Goal: Information Seeking & Learning: Check status

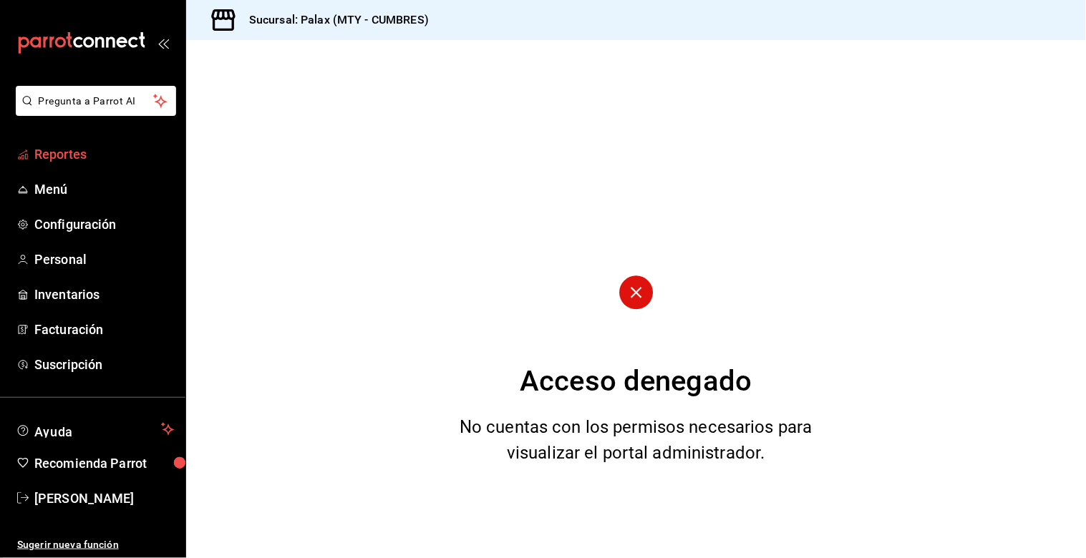
click at [91, 157] on span "Reportes" at bounding box center [104, 154] width 140 height 19
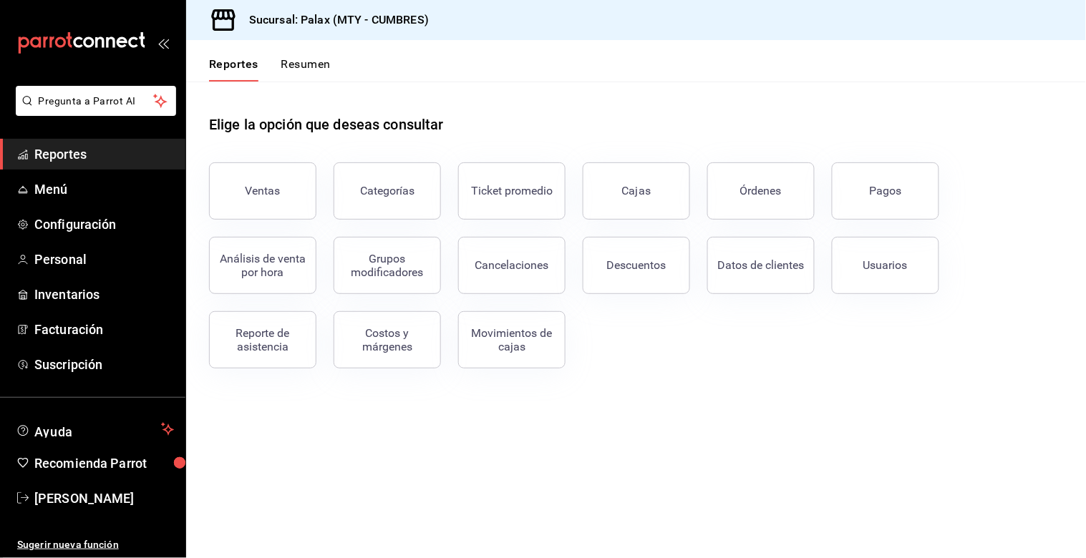
click at [237, 187] on button "Ventas" at bounding box center [262, 190] width 107 height 57
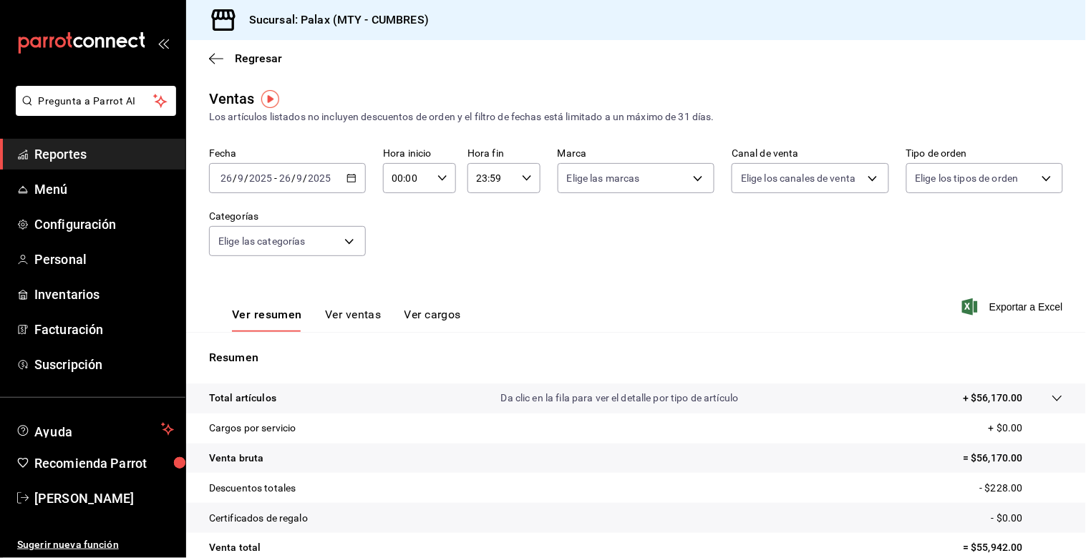
click at [438, 180] on \(Stroke\) "button" at bounding box center [442, 177] width 9 height 5
click at [403, 291] on span "07" at bounding box center [398, 296] width 13 height 11
type input "07:00"
click at [432, 215] on span "00" at bounding box center [434, 215] width 13 height 11
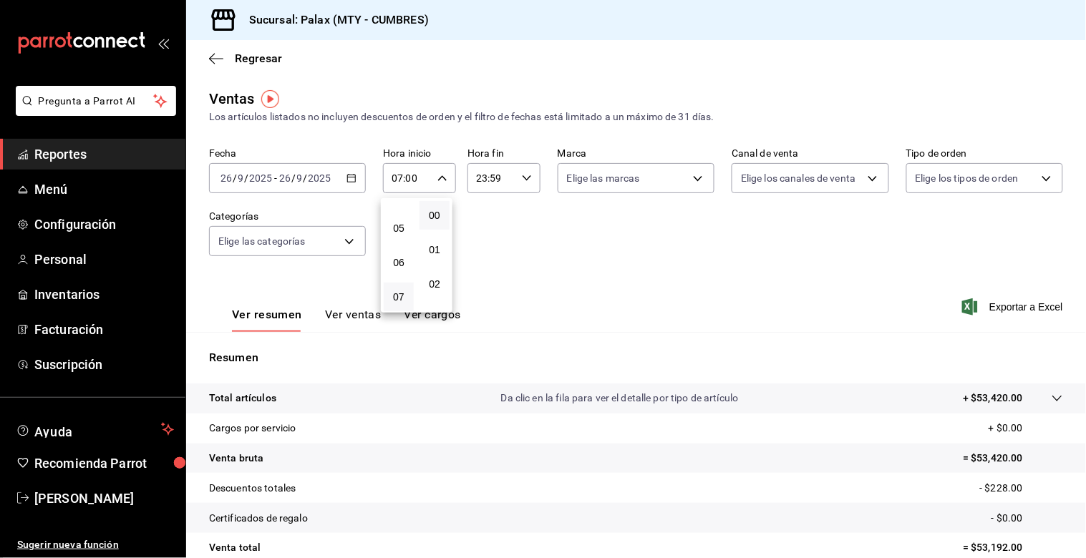
click at [521, 180] on div at bounding box center [543, 279] width 1086 height 558
click at [477, 180] on input "23:59" at bounding box center [491, 178] width 49 height 29
click at [489, 260] on button "15" at bounding box center [482, 267] width 30 height 29
click at [494, 179] on div at bounding box center [543, 279] width 1086 height 558
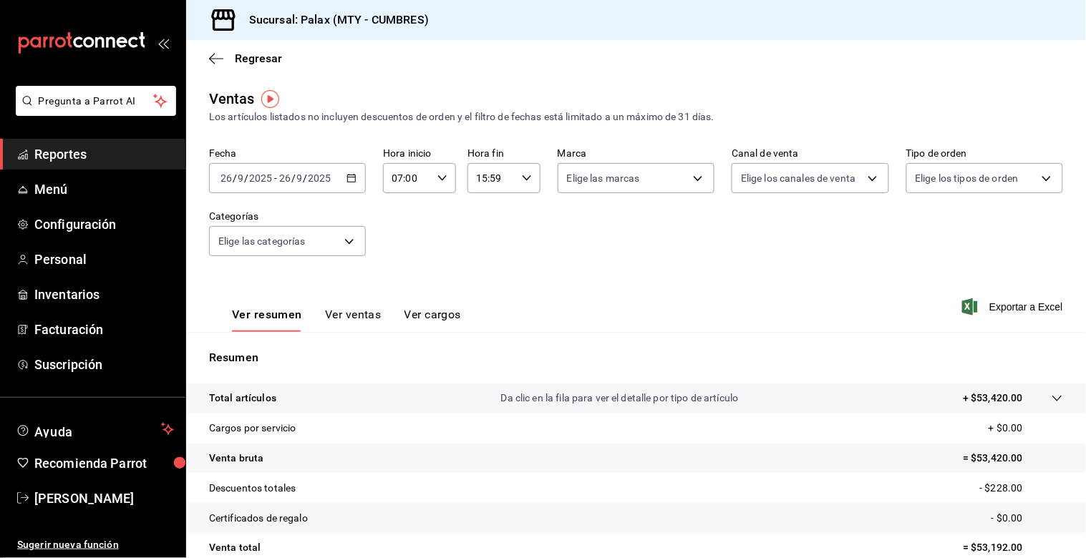
click at [500, 181] on input "15:59" at bounding box center [491, 178] width 49 height 29
click at [517, 210] on span "00" at bounding box center [517, 215] width 13 height 11
type input "15:00"
click at [387, 225] on div at bounding box center [543, 279] width 1086 height 558
click at [352, 240] on body "Pregunta a Parrot AI Reportes Menú Configuración Personal Inventarios Facturaci…" at bounding box center [543, 279] width 1086 height 558
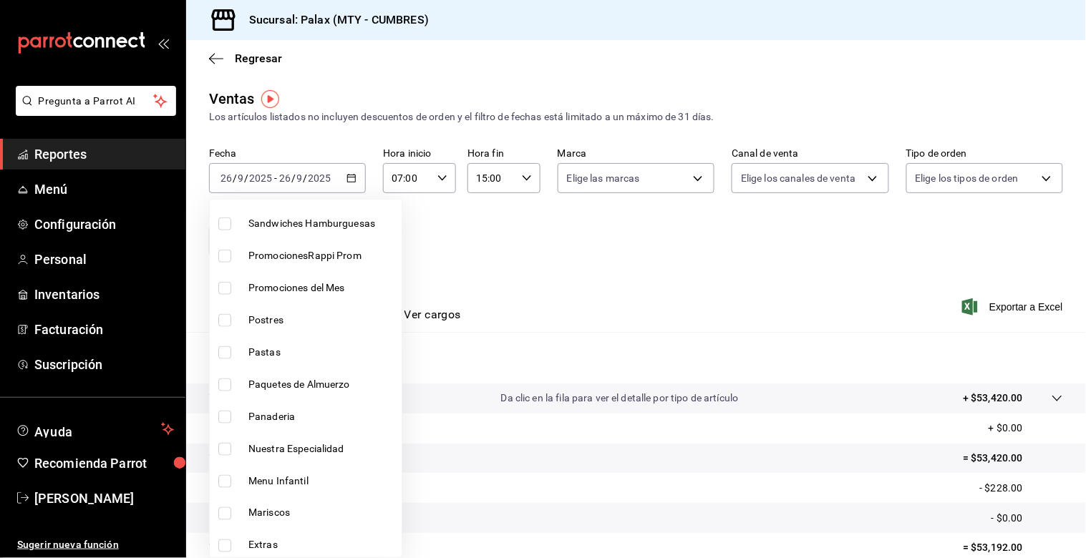
scroll to position [397, 0]
click at [220, 417] on input "checkbox" at bounding box center [224, 416] width 13 height 13
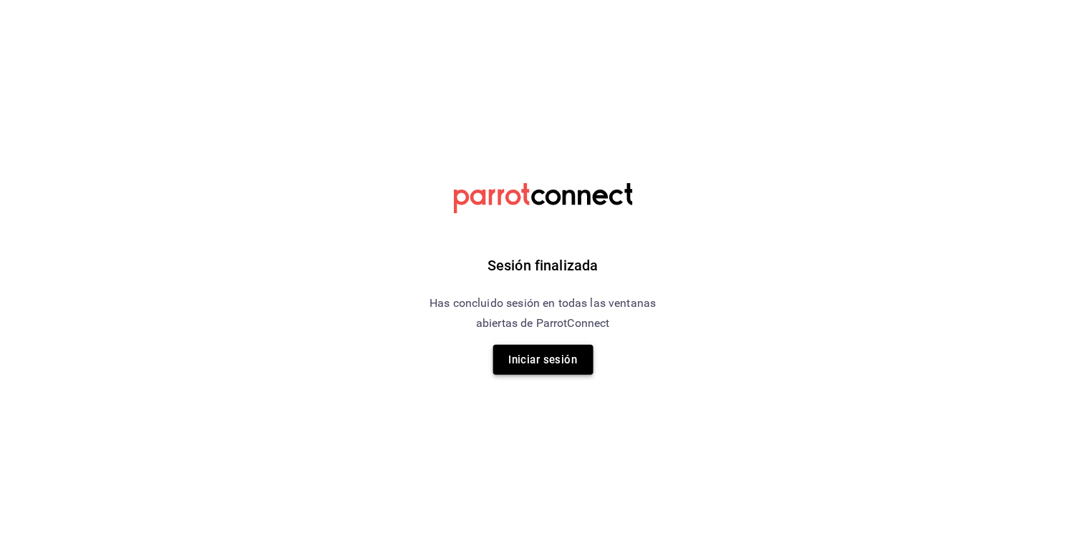
click at [511, 361] on button "Iniciar sesión" at bounding box center [543, 360] width 100 height 30
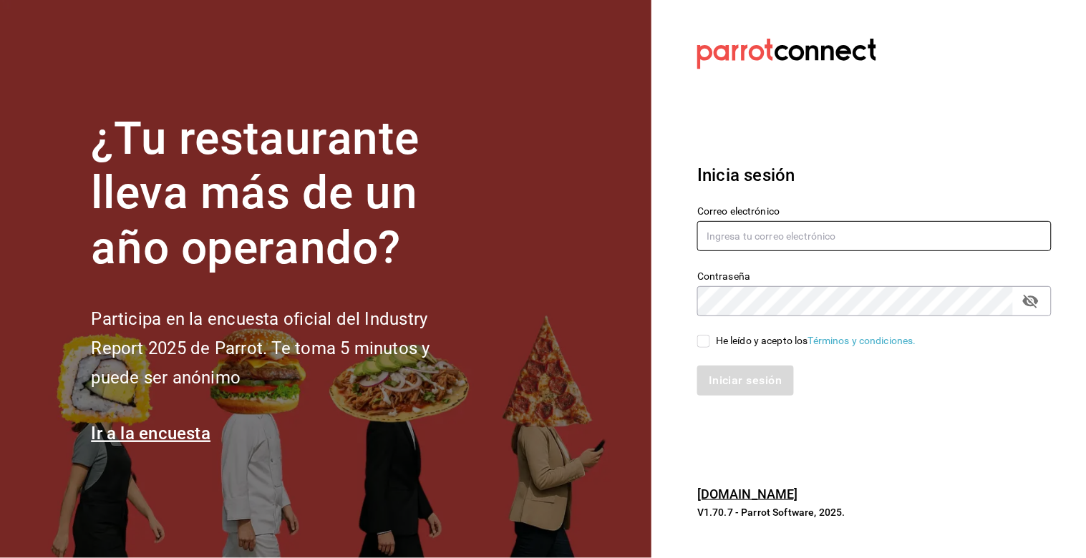
type input "[PERSON_NAME][EMAIL_ADDRESS][DOMAIN_NAME]"
click at [702, 339] on input "He leído y acepto los Términos y condiciones." at bounding box center [703, 341] width 13 height 13
checkbox input "true"
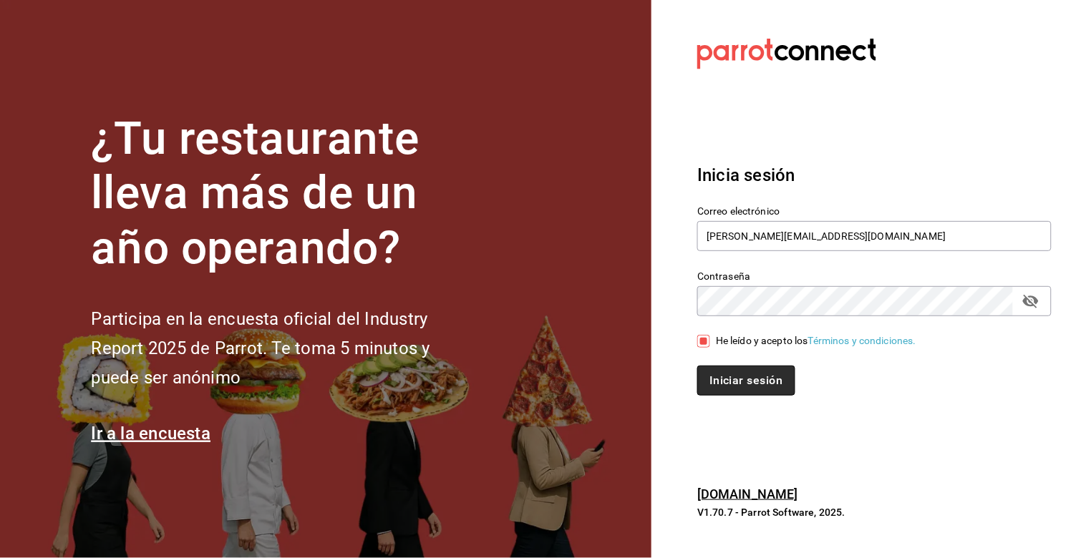
click at [772, 374] on button "Iniciar sesión" at bounding box center [745, 381] width 97 height 30
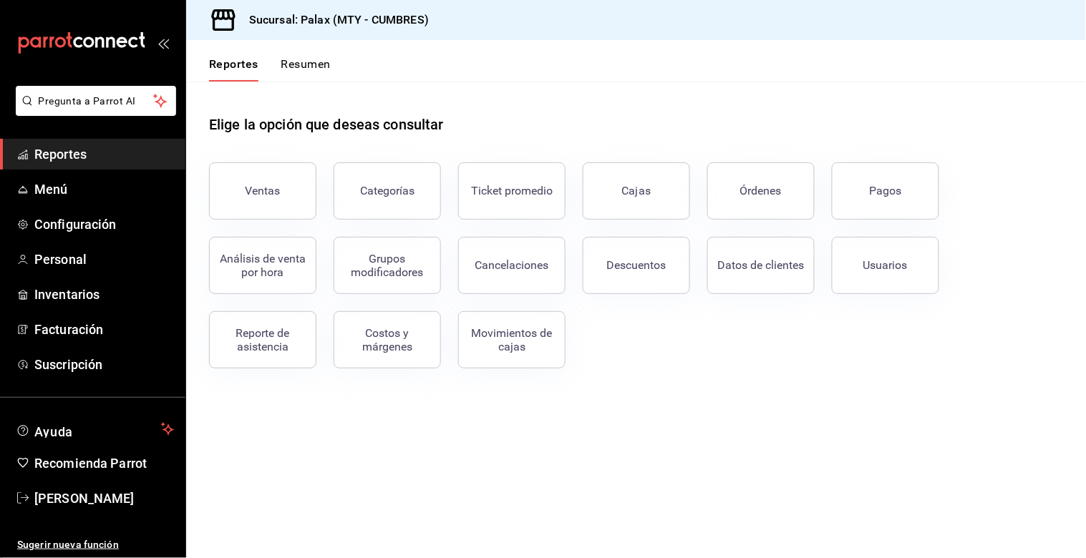
click at [235, 195] on button "Ventas" at bounding box center [262, 190] width 107 height 57
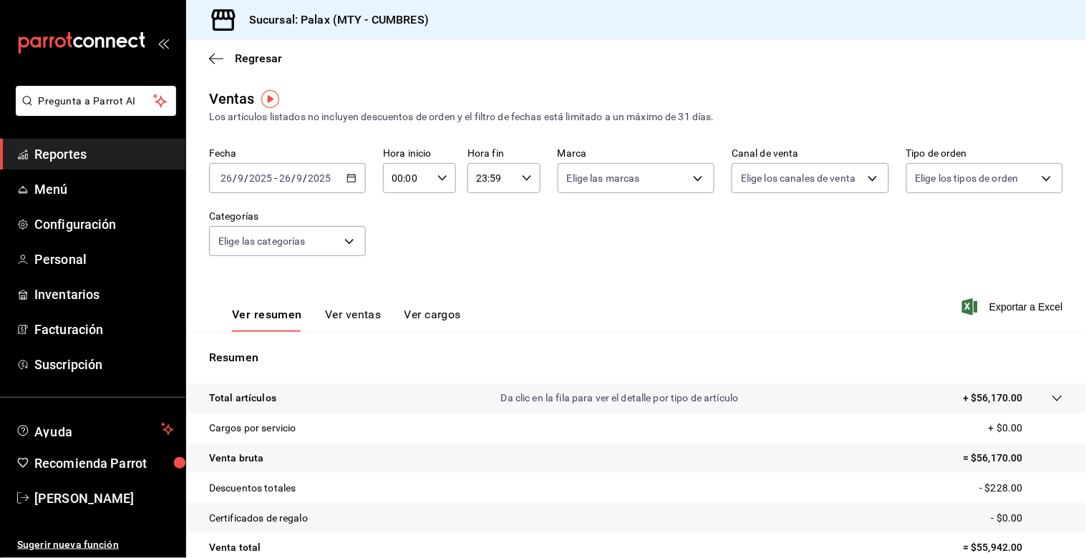
click at [438, 180] on \(Stroke\) "button" at bounding box center [442, 177] width 9 height 5
click at [396, 215] on span "07" at bounding box center [398, 217] width 13 height 11
type input "07:00"
click at [439, 212] on span "00" at bounding box center [434, 215] width 13 height 11
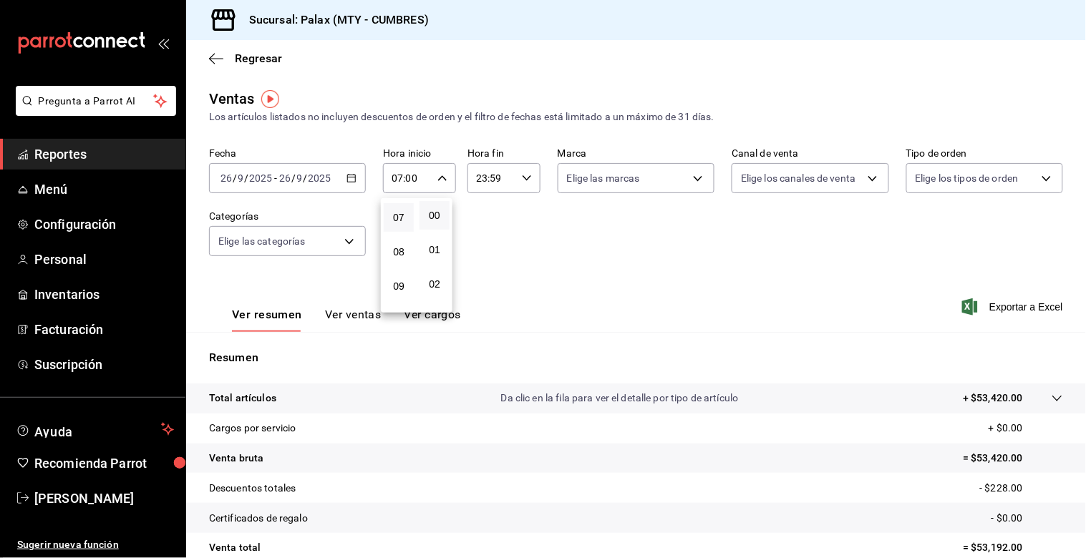
click at [520, 176] on div at bounding box center [543, 279] width 1086 height 558
click at [484, 180] on input "23:59" at bounding box center [491, 178] width 49 height 29
click at [485, 262] on span "15" at bounding box center [481, 267] width 13 height 11
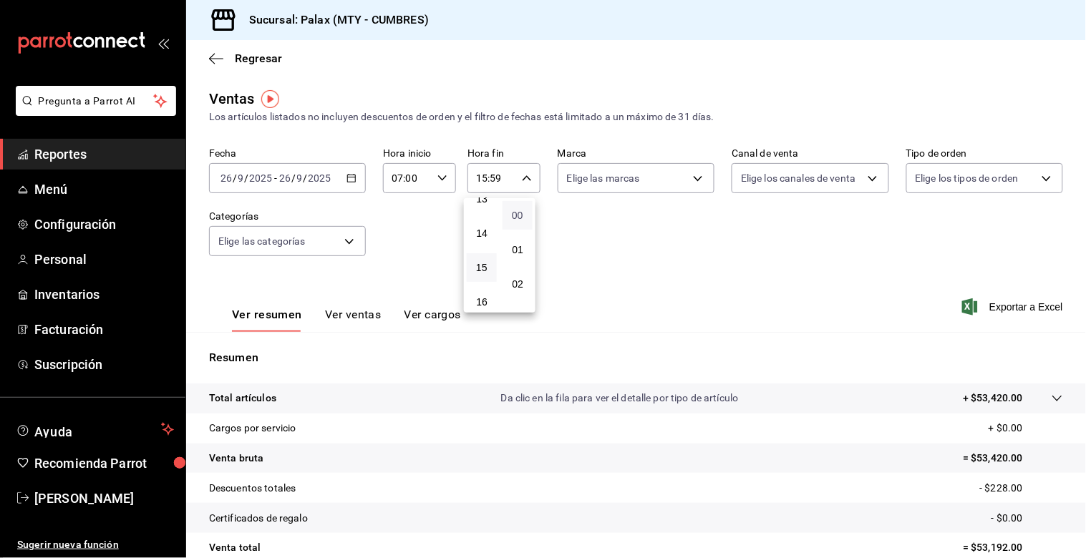
click at [518, 215] on span "00" at bounding box center [517, 215] width 13 height 11
type input "15:00"
click at [394, 251] on div at bounding box center [543, 279] width 1086 height 558
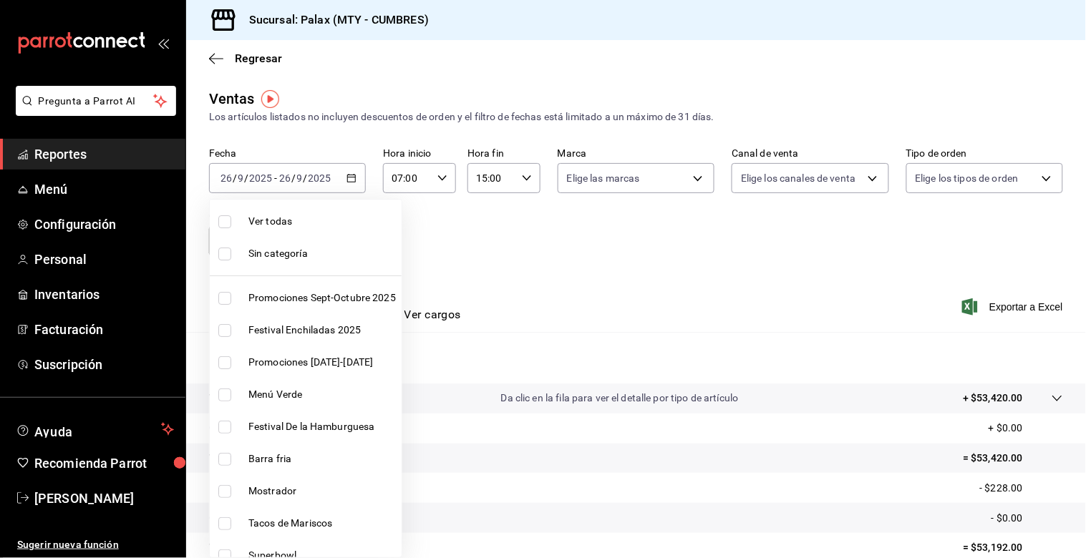
click at [354, 239] on body "Pregunta a Parrot AI Reportes Menú Configuración Personal Inventarios Facturaci…" at bounding box center [543, 279] width 1086 height 558
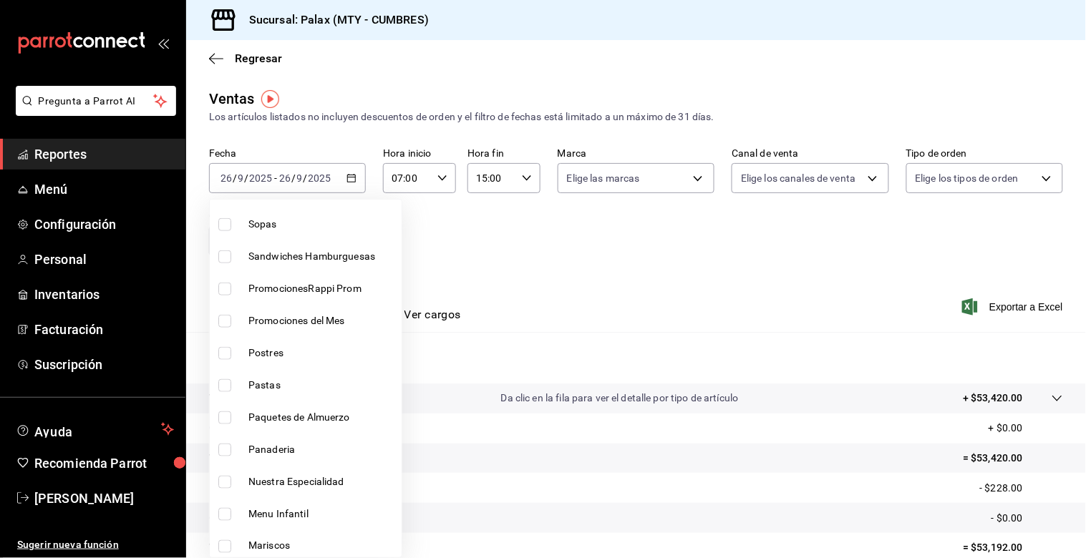
scroll to position [392, 0]
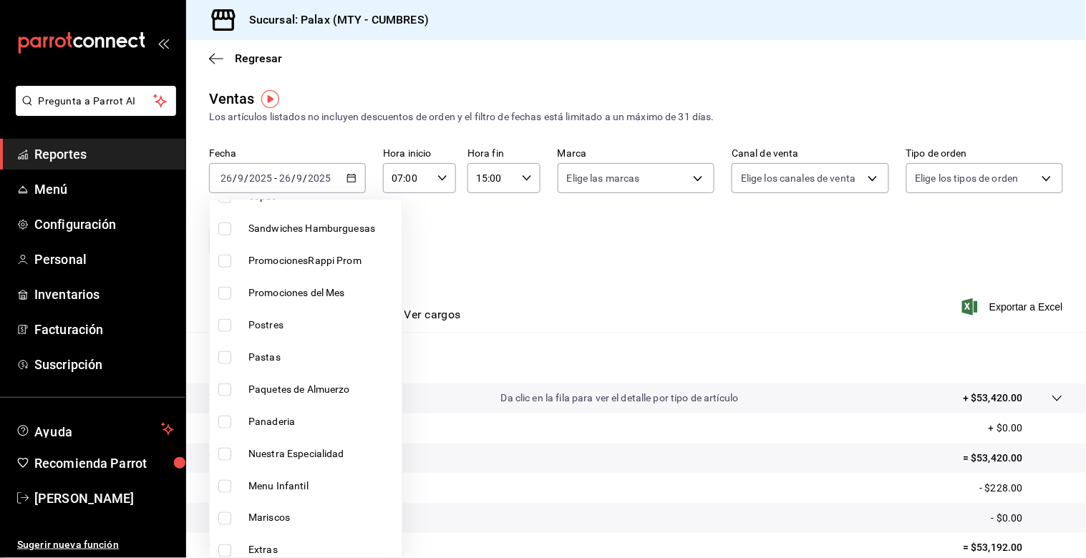
click at [226, 423] on input "checkbox" at bounding box center [224, 422] width 13 height 13
checkbox input "true"
type input "c1857e69-1263-4738-8070-fa69687f0395"
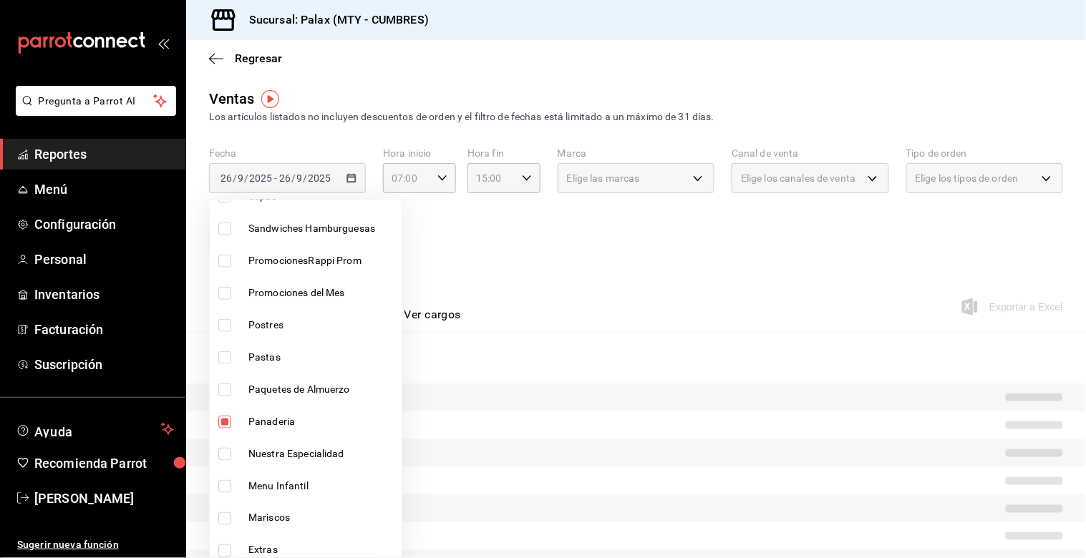
click at [599, 273] on div at bounding box center [543, 279] width 1086 height 558
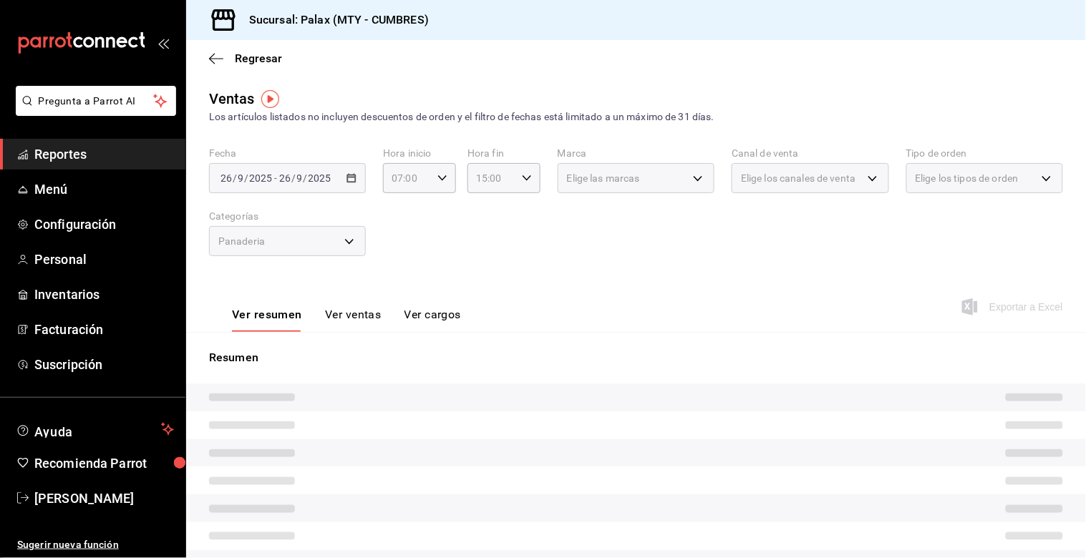
click at [361, 317] on button "Ver ventas" at bounding box center [353, 320] width 57 height 24
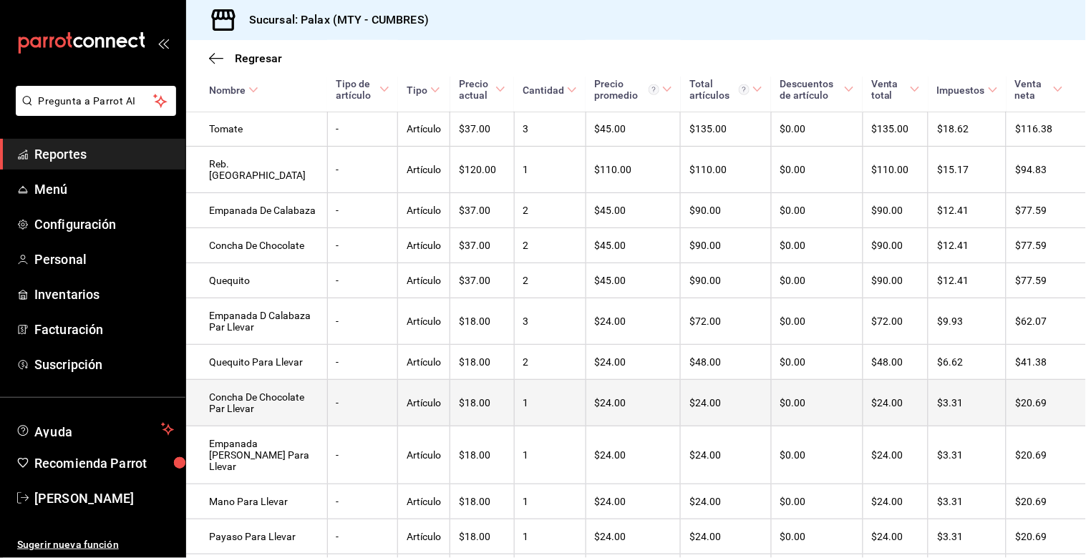
scroll to position [695, 0]
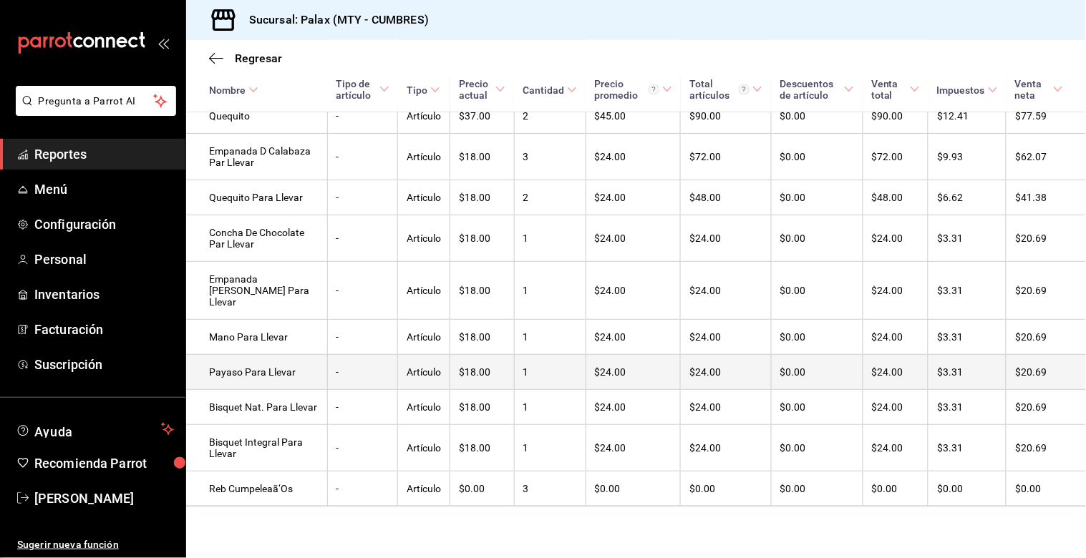
drag, startPoint x: 385, startPoint y: 397, endPoint x: 402, endPoint y: 376, distance: 26.9
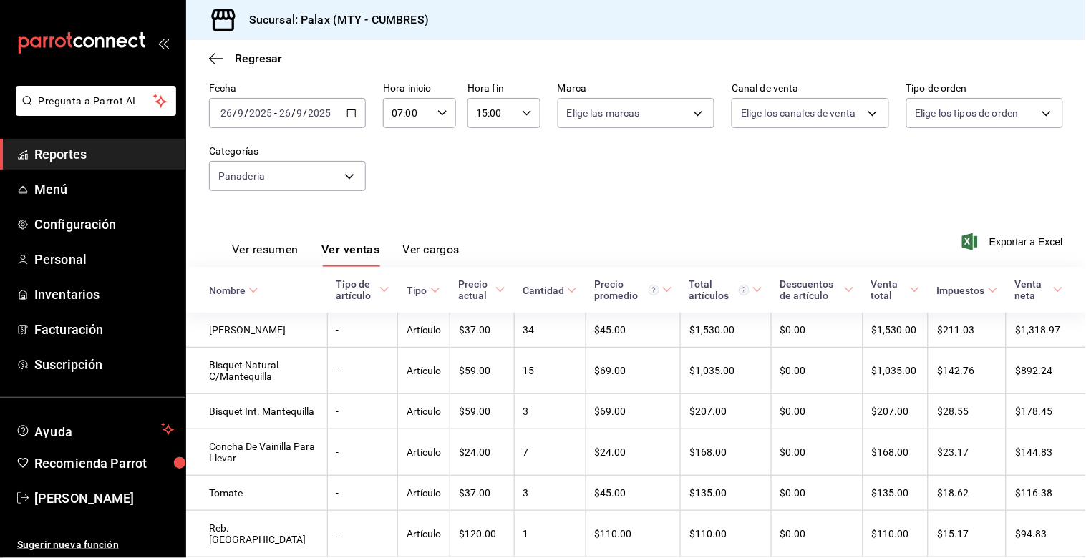
scroll to position [0, 0]
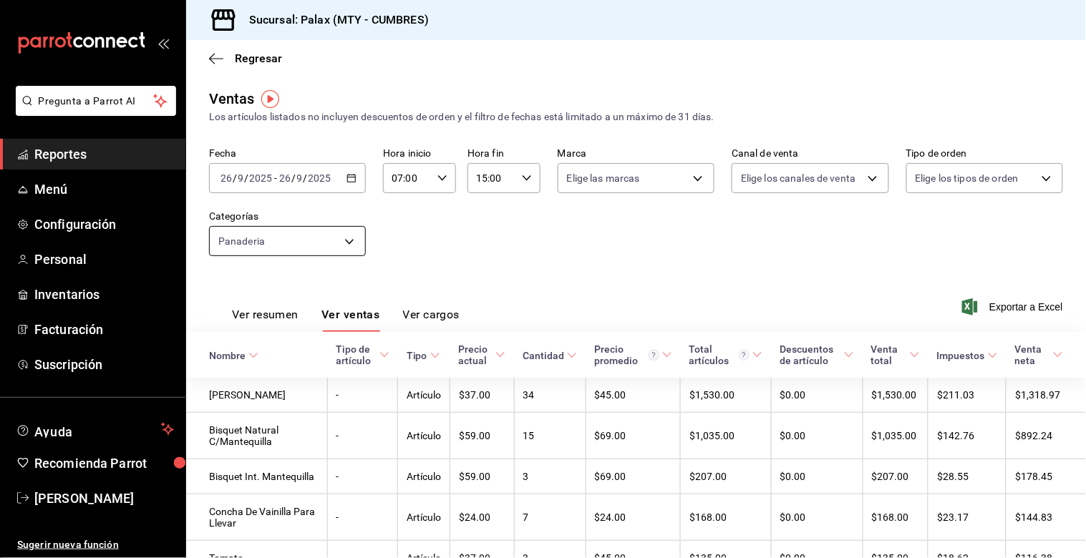
click at [349, 239] on body "Pregunta a Parrot AI Reportes Menú Configuración Personal Inventarios Facturaci…" at bounding box center [543, 279] width 1086 height 558
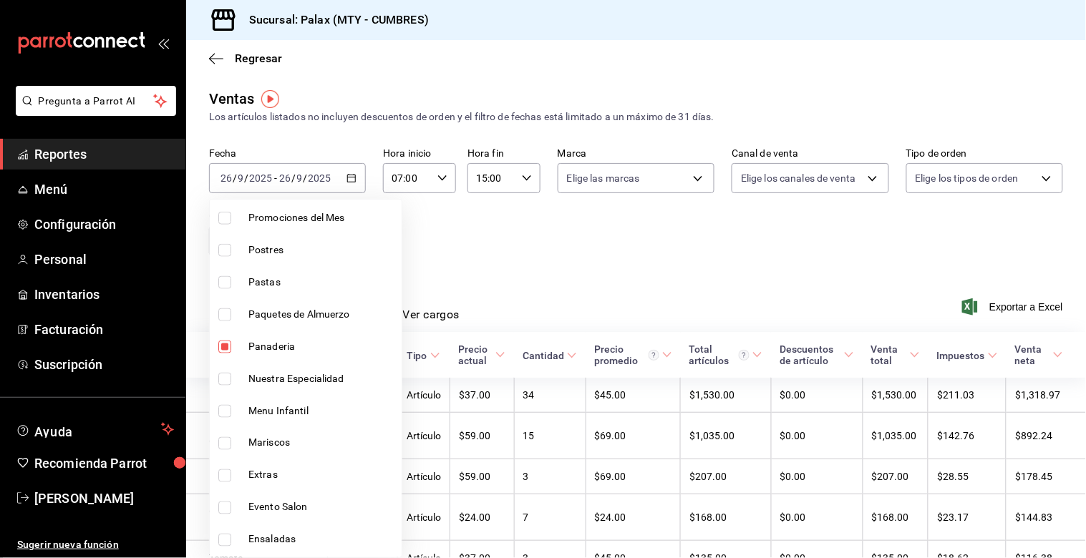
scroll to position [556, 0]
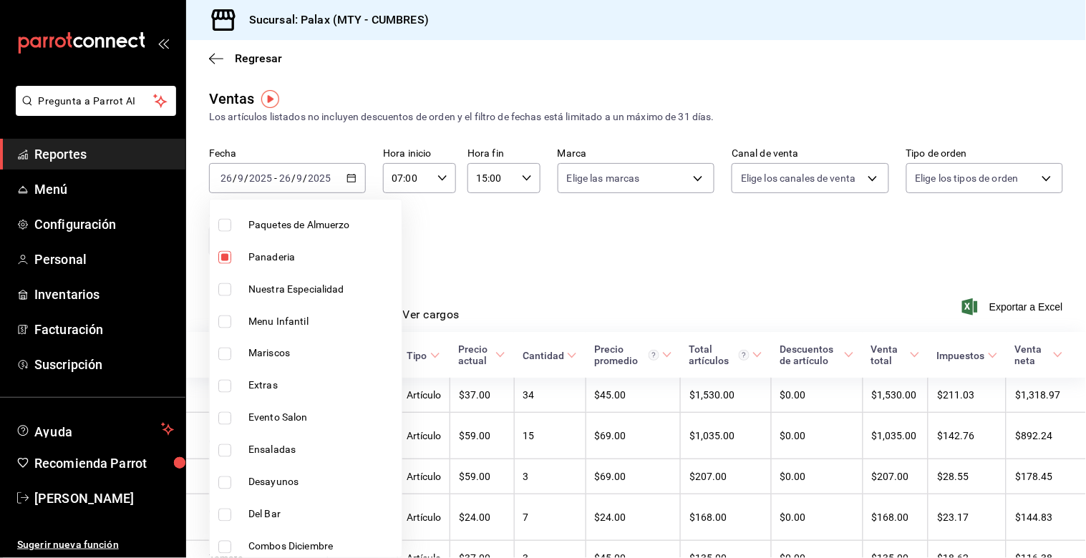
click at [223, 256] on input "checkbox" at bounding box center [224, 257] width 13 height 13
checkbox input "false"
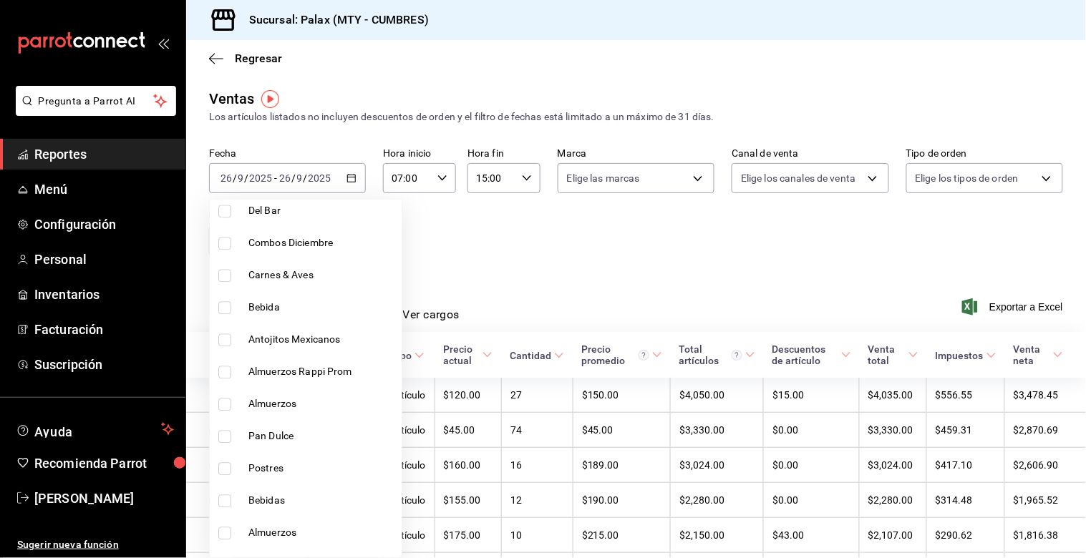
scroll to position [875, 0]
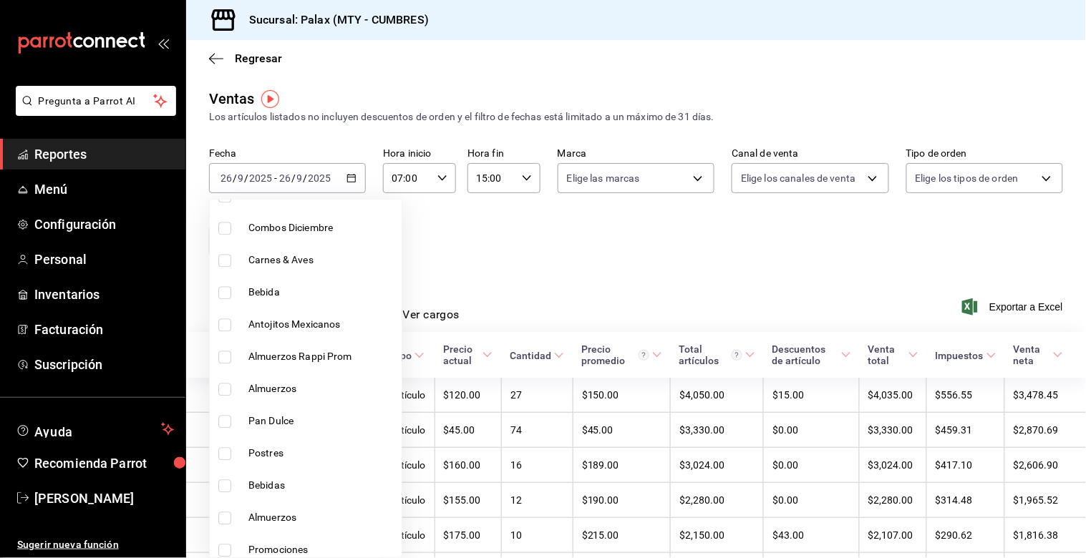
drag, startPoint x: 227, startPoint y: 455, endPoint x: 218, endPoint y: 453, distance: 8.9
click at [225, 455] on input "checkbox" at bounding box center [224, 454] width 13 height 13
checkbox input "true"
type input "f0b9eaa6-d632-40ae-aa09-0bcae4e471a3"
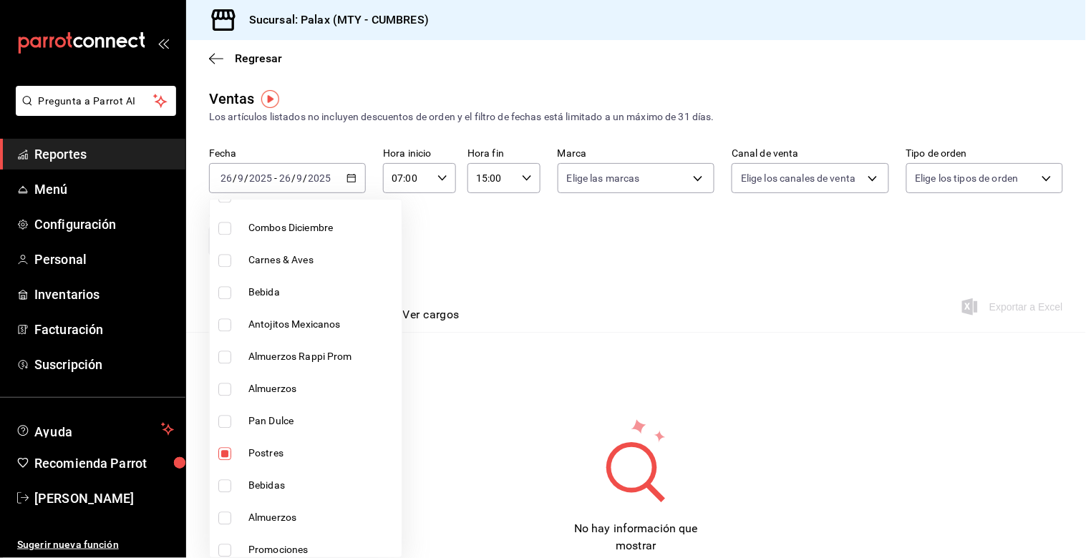
click at [596, 279] on div at bounding box center [543, 279] width 1086 height 558
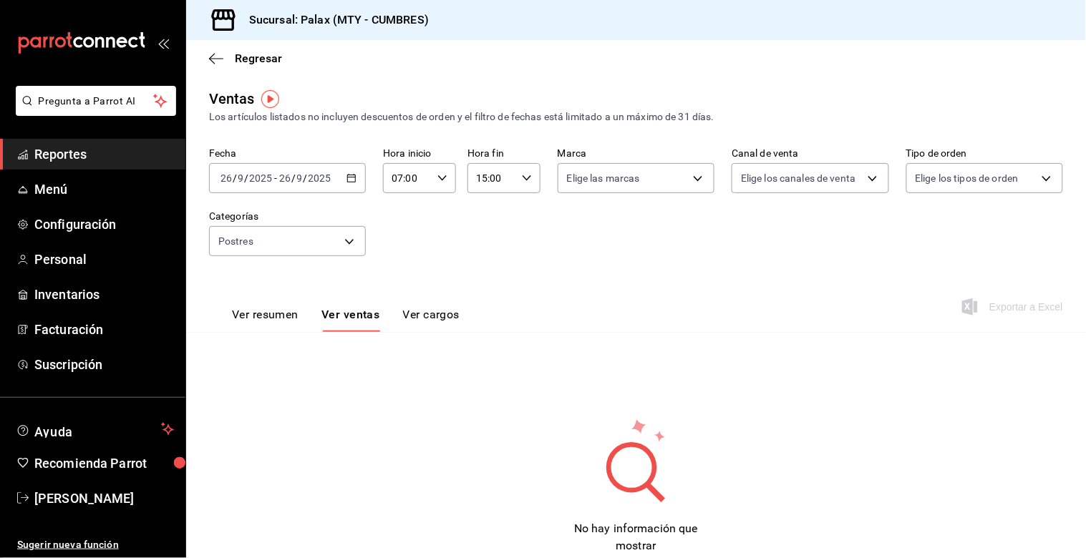
click at [349, 312] on button "Ver ventas" at bounding box center [350, 320] width 59 height 24
click at [339, 238] on body "Pregunta a Parrot AI Reportes Menú Configuración Personal Inventarios Facturaci…" at bounding box center [543, 279] width 1086 height 558
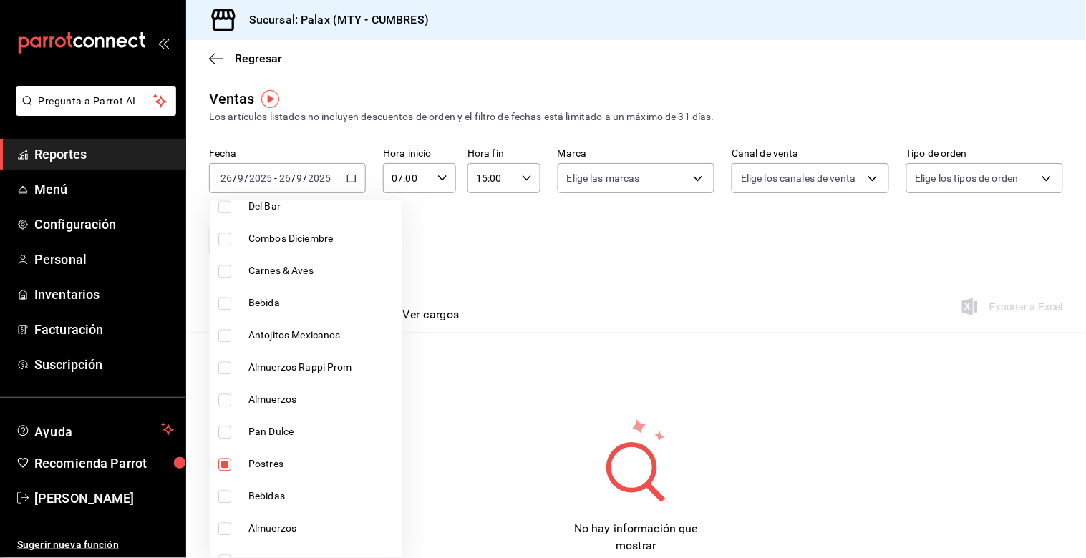
scroll to position [875, 0]
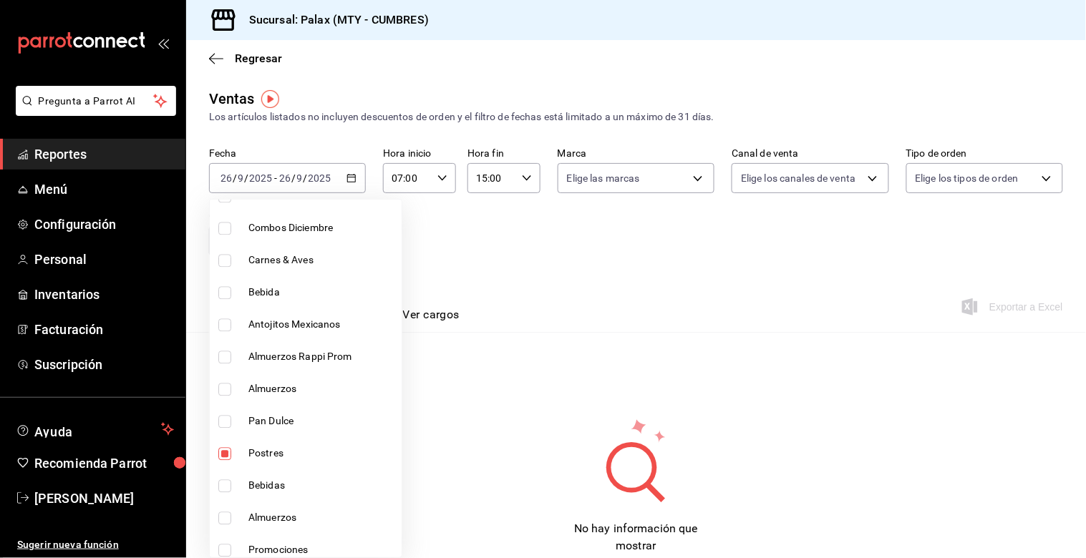
click at [225, 452] on input "checkbox" at bounding box center [224, 454] width 13 height 13
checkbox input "false"
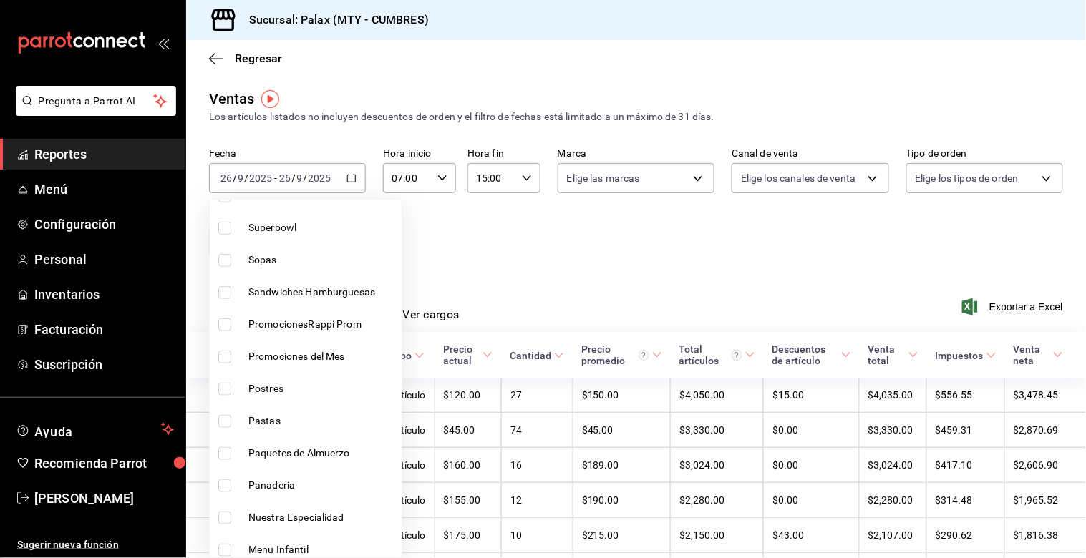
scroll to position [238, 0]
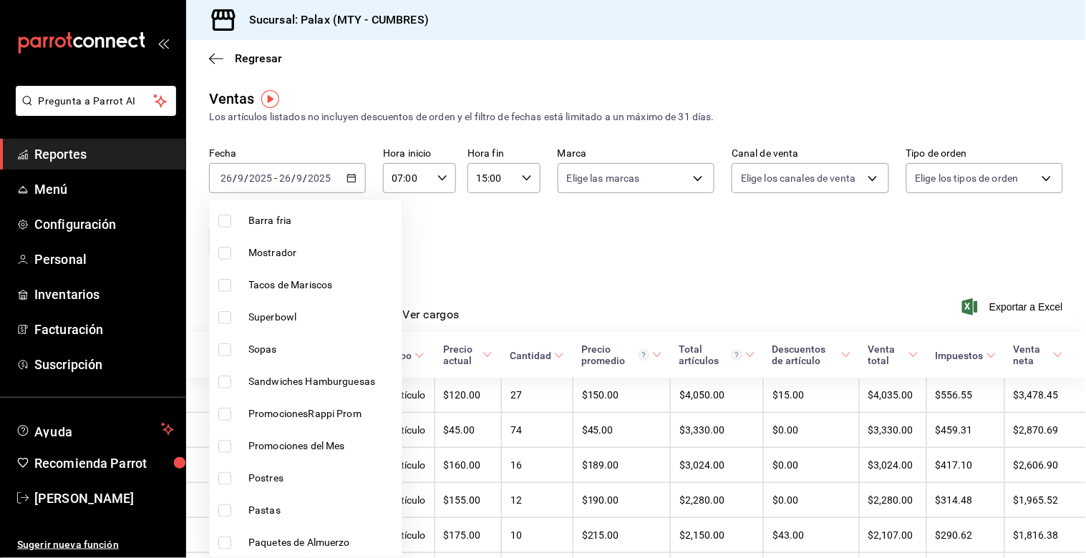
click at [224, 248] on input "checkbox" at bounding box center [224, 253] width 13 height 13
checkbox input "true"
type input "f2dae4ce-bbab-4ca5-92d1-59dc07dbf672"
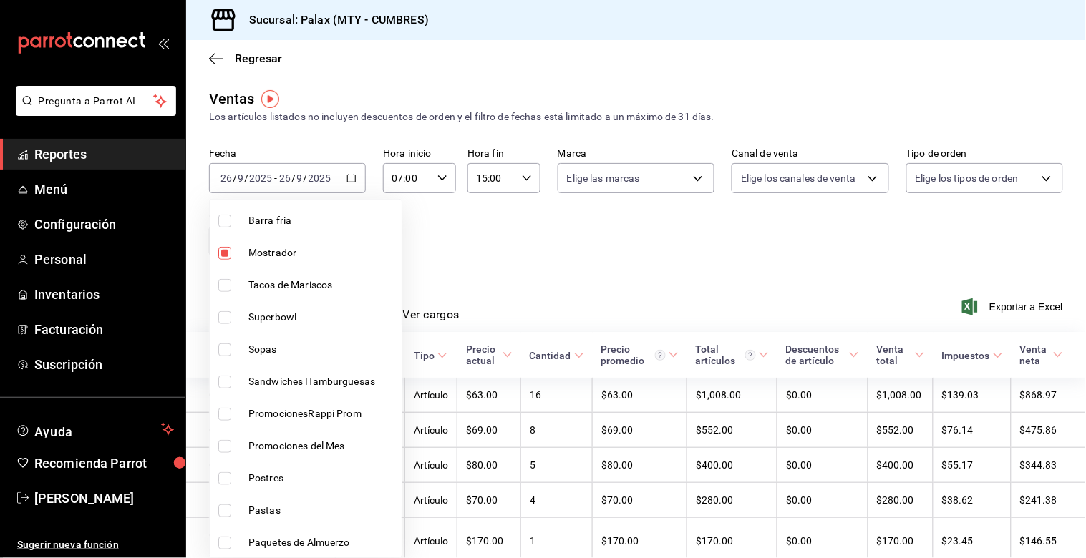
click at [593, 255] on div at bounding box center [543, 279] width 1086 height 558
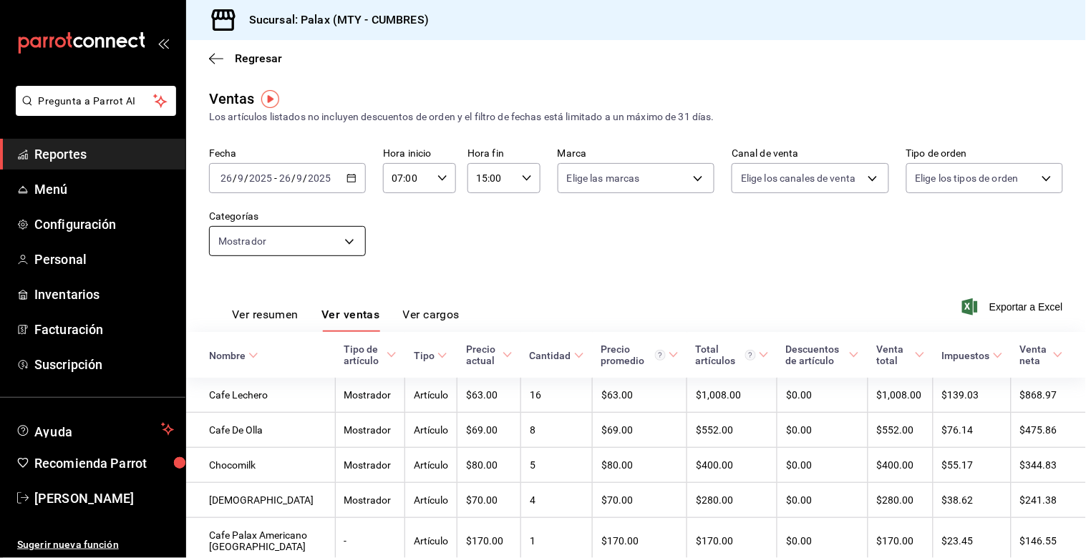
click at [353, 240] on body "Pregunta a Parrot AI Reportes Menú Configuración Personal Inventarios Facturaci…" at bounding box center [543, 279] width 1086 height 558
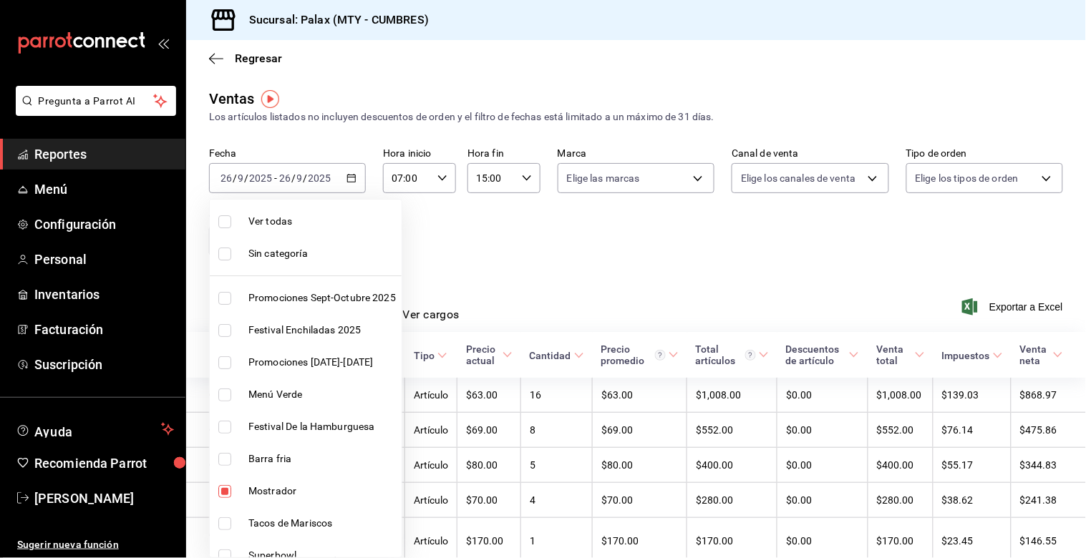
click at [226, 494] on input "checkbox" at bounding box center [224, 491] width 13 height 13
checkbox input "false"
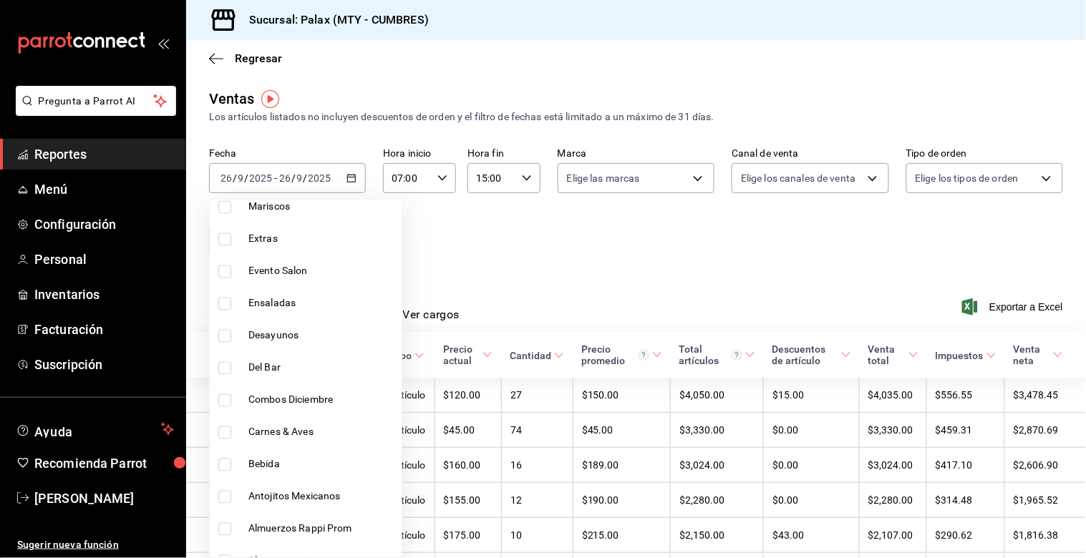
scroll to position [716, 0]
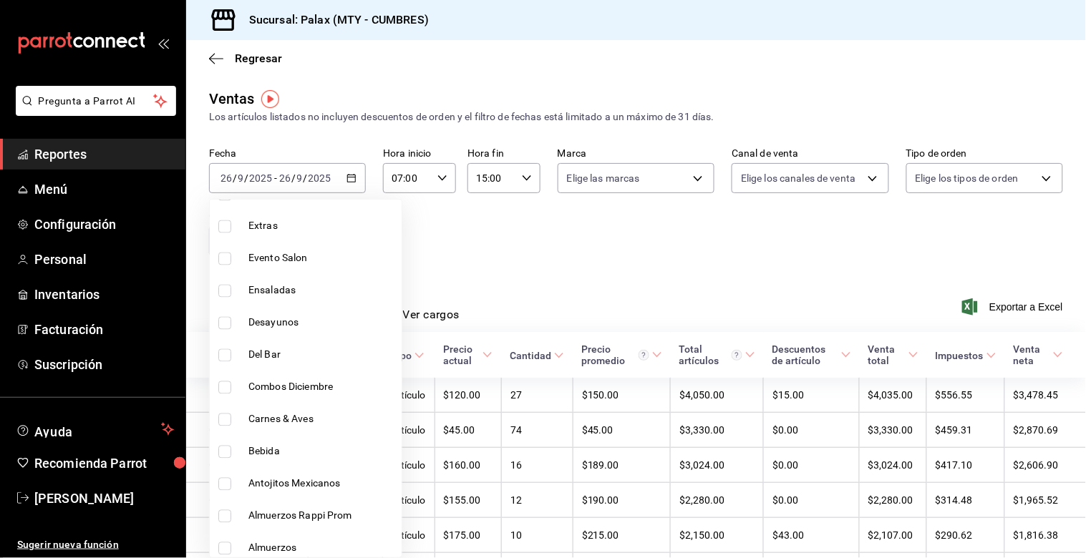
click at [224, 358] on input "checkbox" at bounding box center [224, 355] width 13 height 13
checkbox input "true"
type input "5041f980-30f3-428d-be8c-286edc227efb"
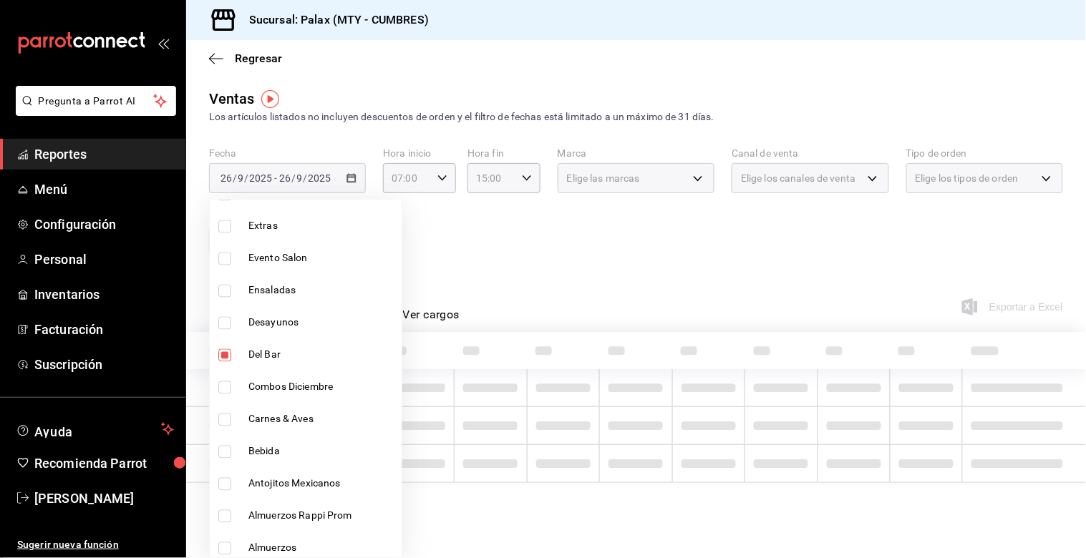
click at [558, 253] on div at bounding box center [543, 279] width 1086 height 558
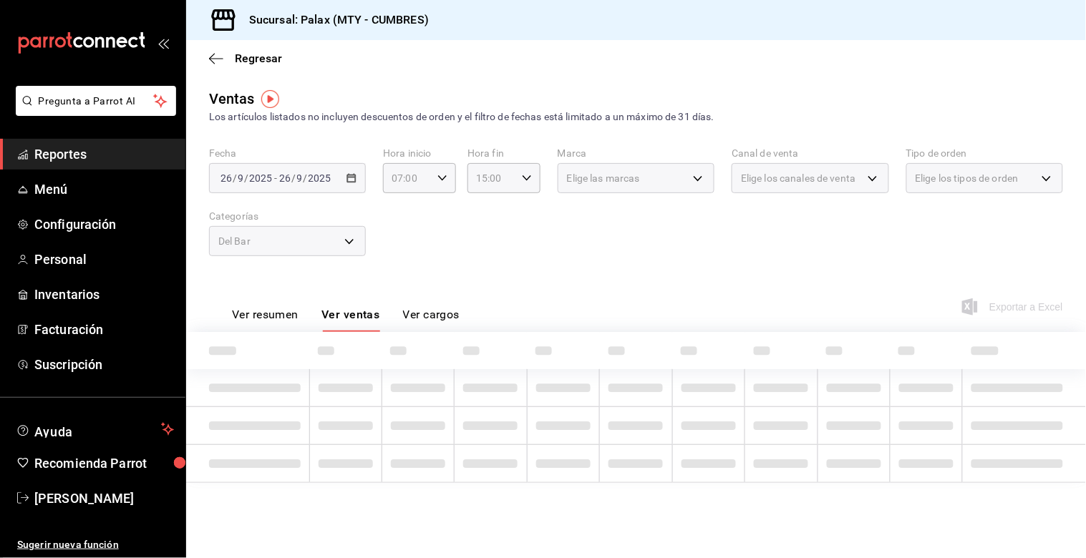
click at [361, 313] on button "Ver ventas" at bounding box center [350, 320] width 59 height 24
click at [361, 311] on button "Ver ventas" at bounding box center [350, 320] width 59 height 24
click at [366, 321] on button "Ver ventas" at bounding box center [350, 320] width 59 height 24
click at [348, 242] on div "Del Bar" at bounding box center [287, 241] width 157 height 30
click at [348, 313] on button "Ver ventas" at bounding box center [350, 320] width 59 height 24
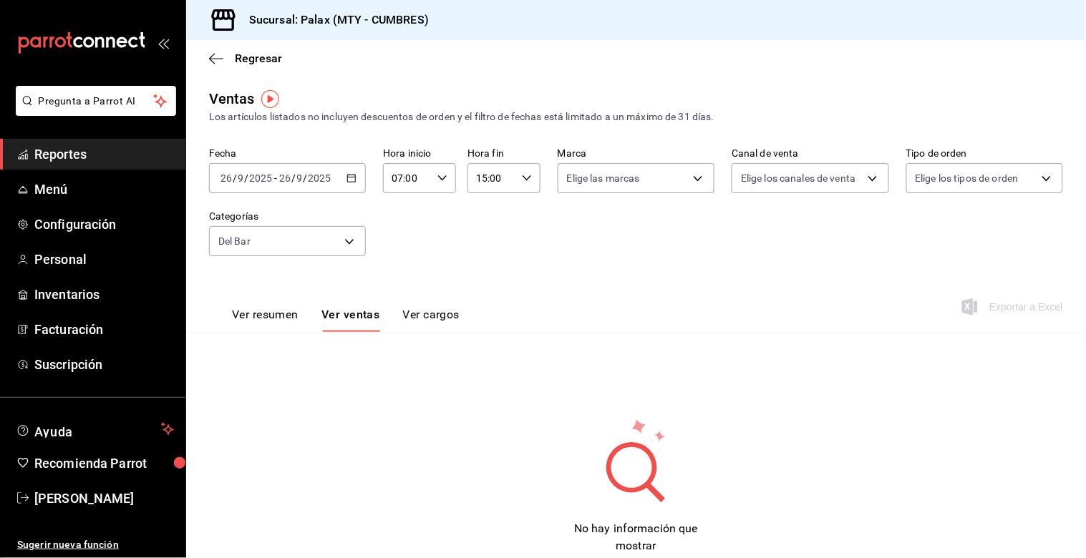
click at [326, 317] on button "Ver ventas" at bounding box center [350, 320] width 59 height 24
